Goal: Task Accomplishment & Management: Manage account settings

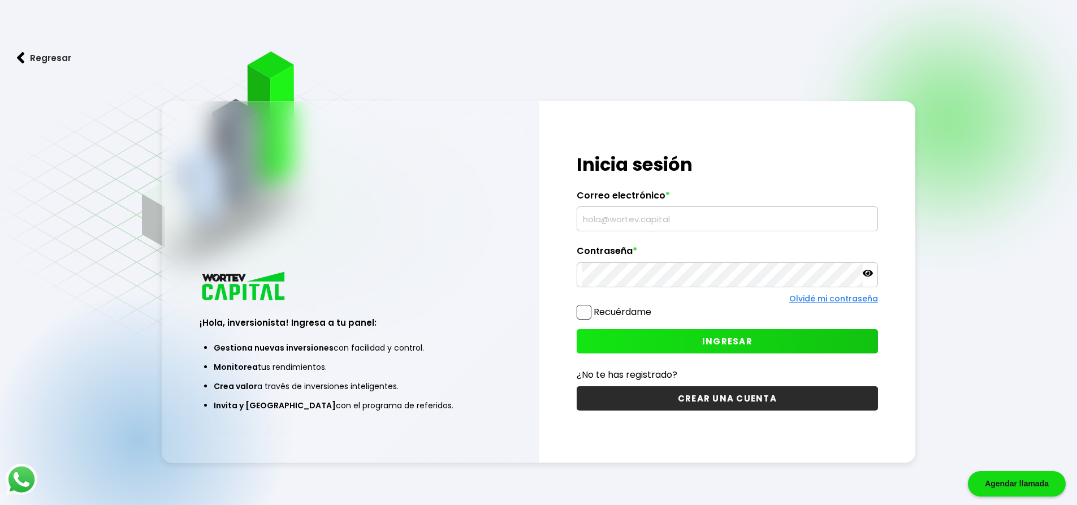
click at [658, 215] on input "text" at bounding box center [727, 219] width 291 height 24
click at [642, 217] on input "text" at bounding box center [727, 219] width 291 height 24
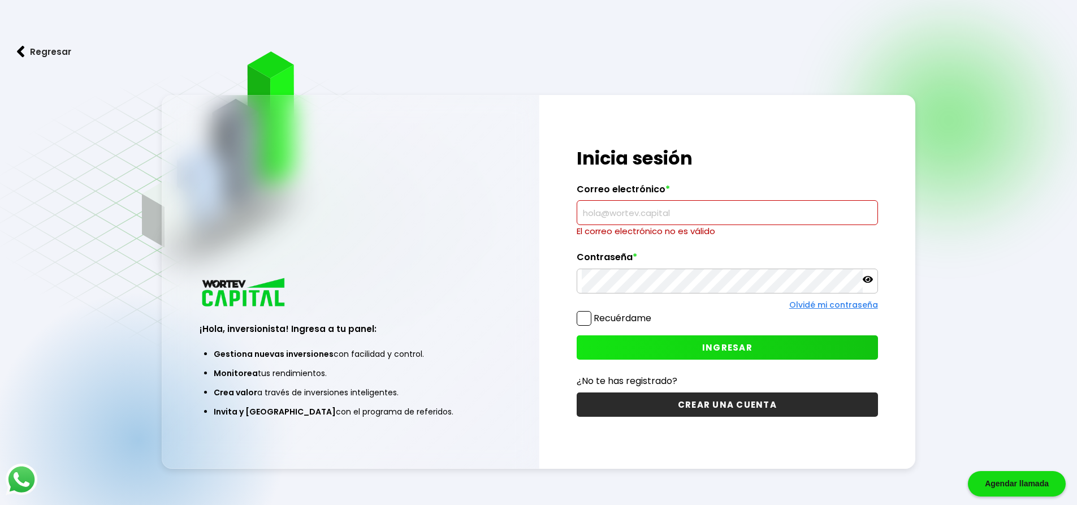
click at [871, 273] on div at bounding box center [727, 281] width 301 height 25
click at [612, 206] on input "text" at bounding box center [727, 213] width 291 height 24
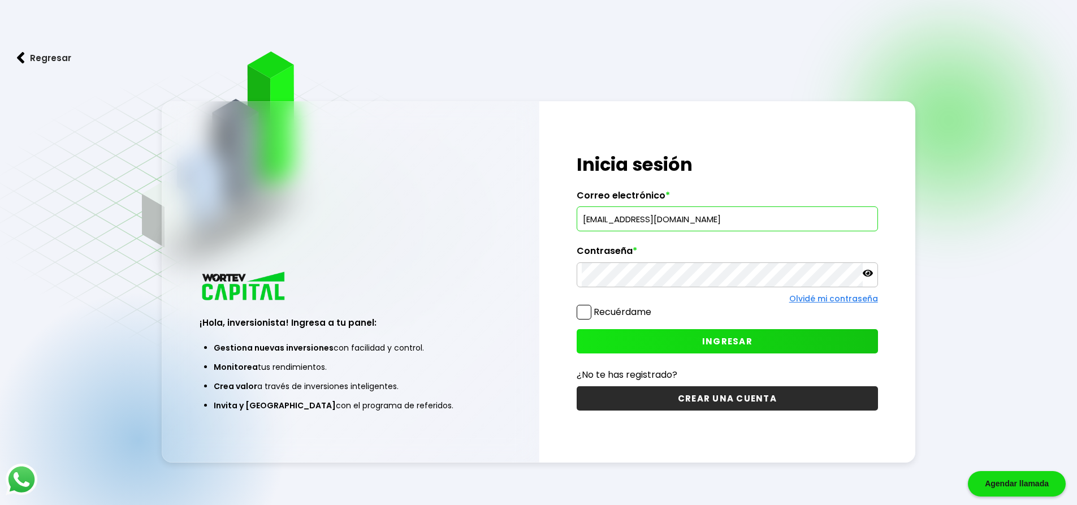
type input "[EMAIL_ADDRESS][DOMAIN_NAME]"
click at [620, 311] on label "Recuérdame" at bounding box center [623, 311] width 58 height 13
click at [654, 306] on input "Recuérdame" at bounding box center [654, 306] width 0 height 0
click at [650, 334] on button "INGRESAR" at bounding box center [727, 341] width 301 height 24
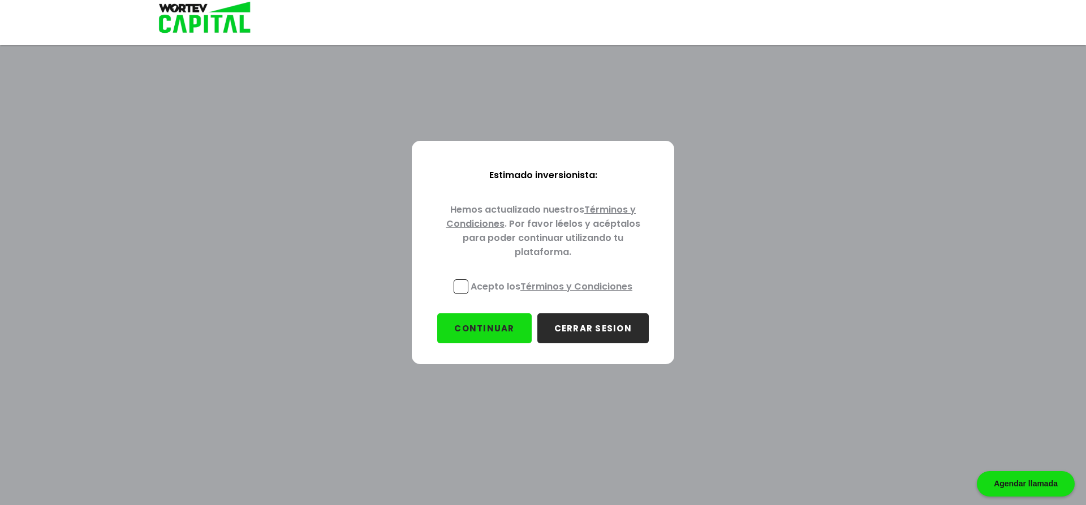
click at [524, 288] on link "Términos y Condiciones" at bounding box center [576, 286] width 112 height 13
click at [469, 279] on label "Acepto los Términos y Condiciones" at bounding box center [542, 286] width 179 height 14
click at [554, 295] on input "Acepto los Términos y Condiciones" at bounding box center [554, 295] width 0 height 0
click at [506, 327] on button "CONTINUAR" at bounding box center [484, 328] width 94 height 30
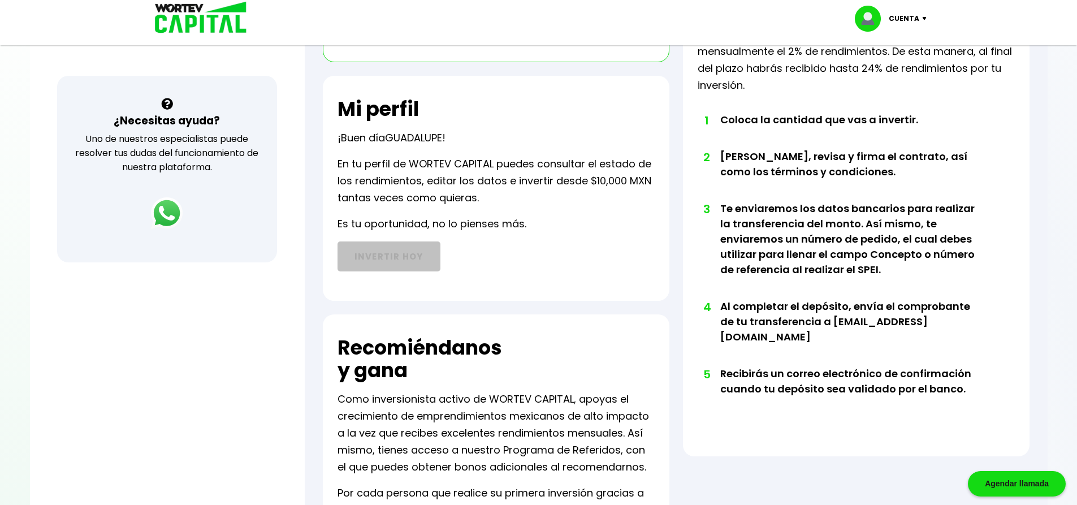
scroll to position [226, 0]
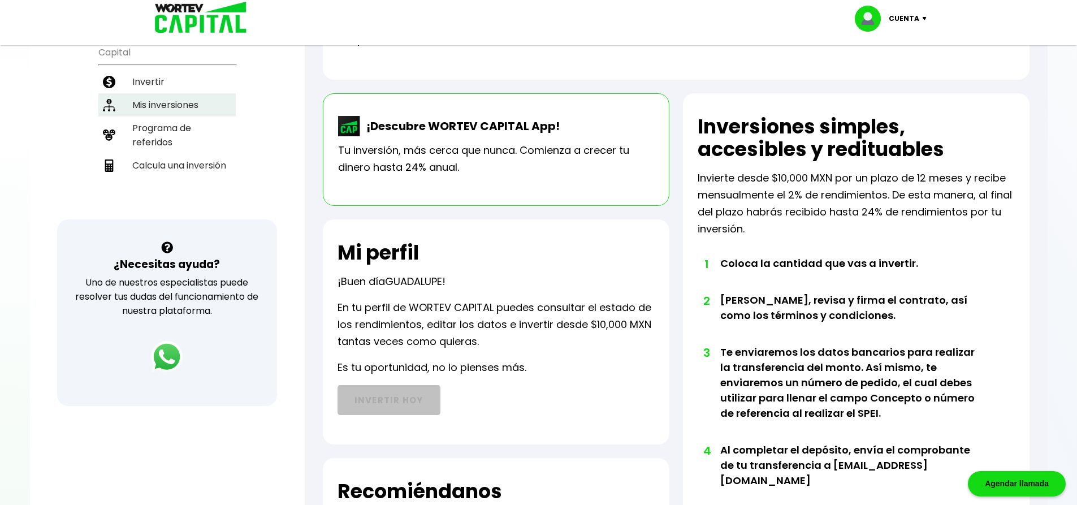
click at [170, 108] on li "Mis inversiones" at bounding box center [166, 104] width 137 height 23
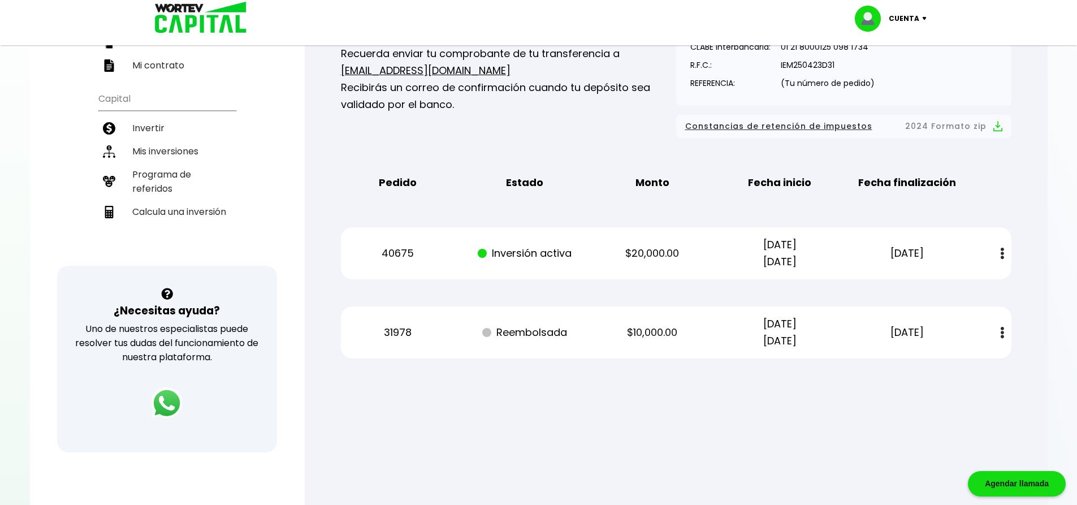
scroll to position [226, 0]
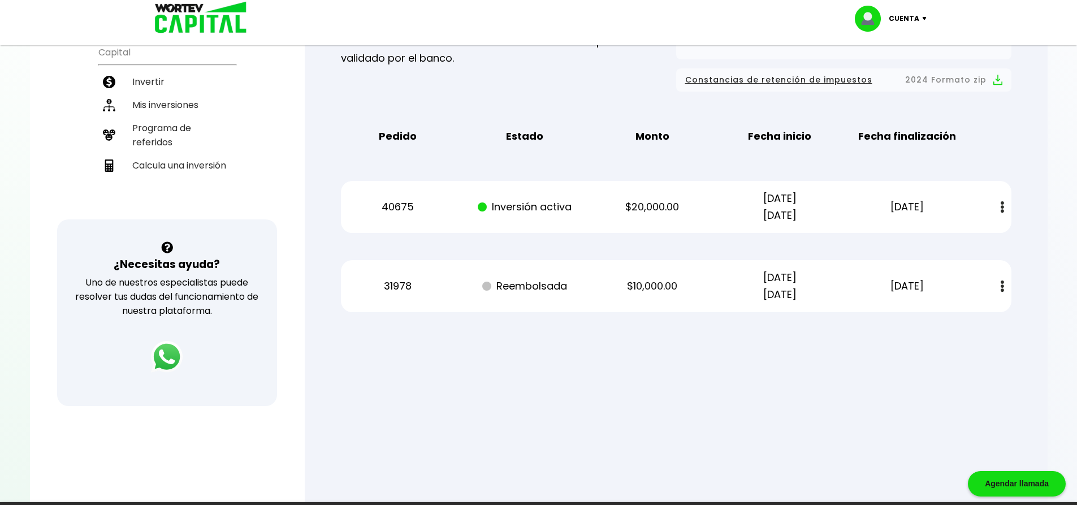
click at [1001, 208] on img at bounding box center [1002, 207] width 3 height 12
click at [968, 240] on link "Estado de cuenta" at bounding box center [928, 238] width 79 height 14
click at [844, 368] on div at bounding box center [538, 252] width 1077 height 505
